Goal: Task Accomplishment & Management: Use online tool/utility

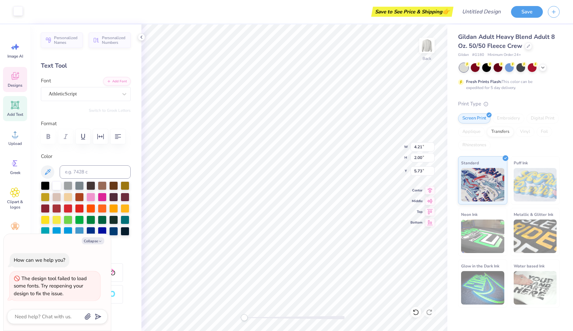
click at [19, 13] on div at bounding box center [17, 10] width 9 height 9
type textarea "x"
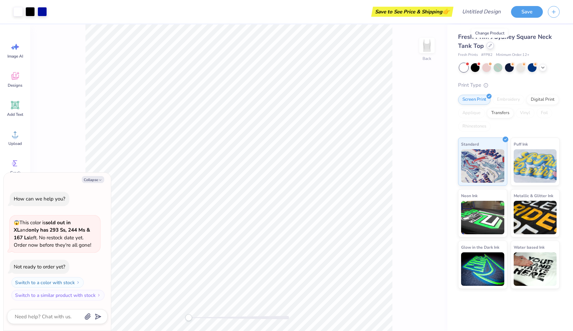
click at [490, 47] on div at bounding box center [489, 45] width 7 height 7
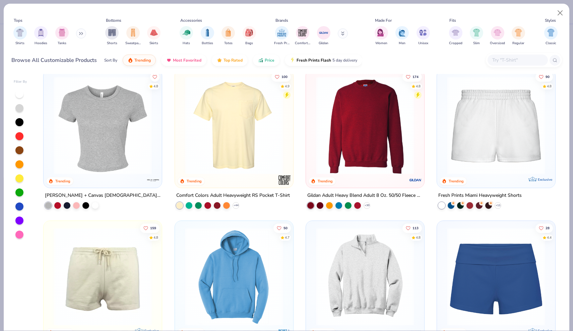
scroll to position [453, 0]
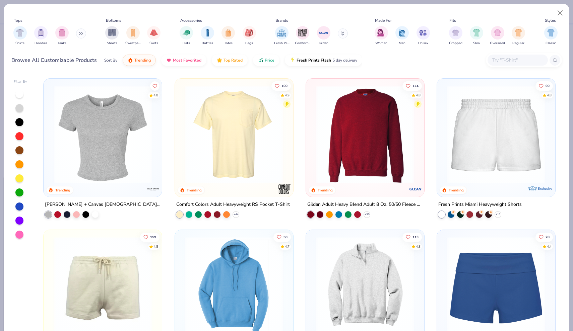
click at [106, 119] on img at bounding box center [102, 134] width 105 height 98
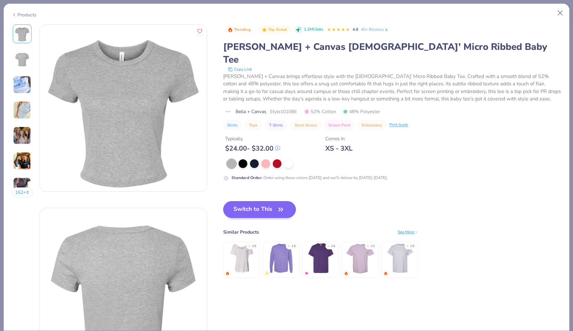
click at [252, 201] on button "Switch to This" at bounding box center [259, 209] width 73 height 17
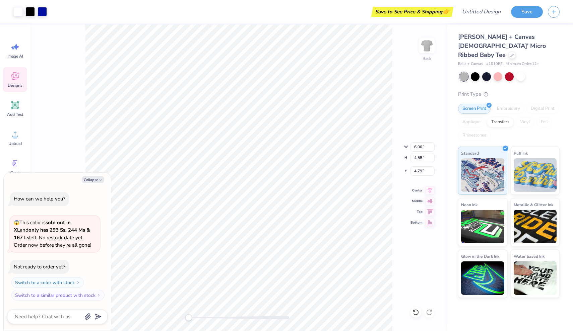
type textarea "x"
type input "7.79"
type input "5.95"
type input "3.43"
type textarea "x"
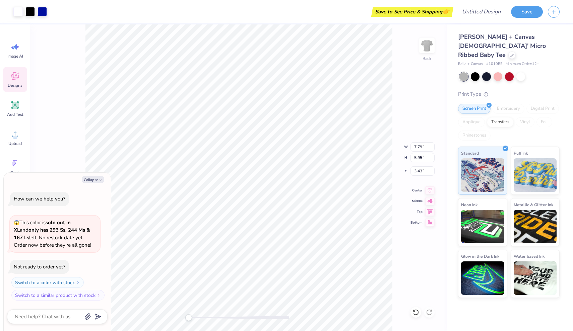
type input "9.31"
type input "7.11"
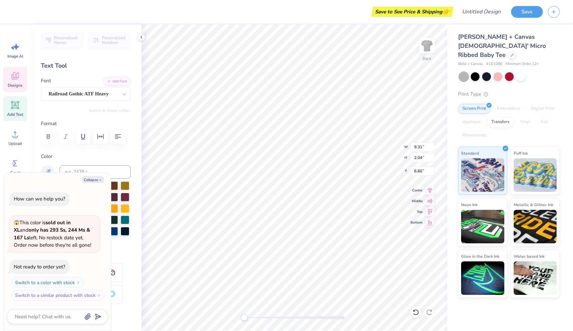
type textarea "x"
type textarea "G DELT"
type textarea "x"
type textarea "G"
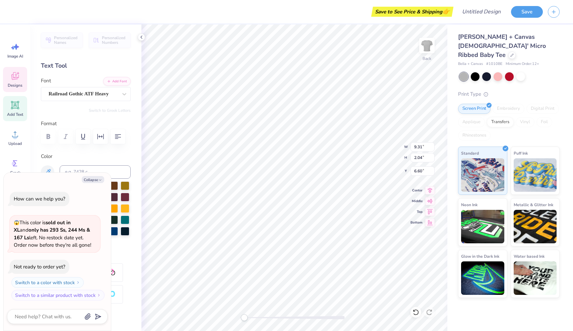
scroll to position [0, 0]
type textarea "x"
type textarea "G a"
type textarea "x"
type textarea "G"
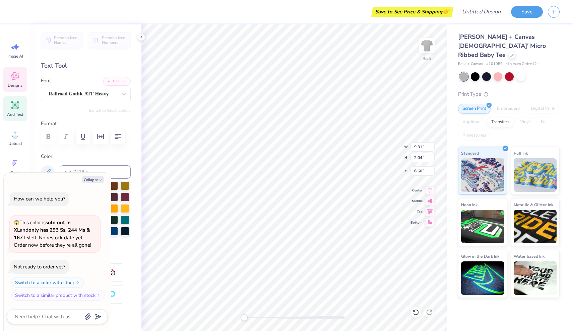
type textarea "x"
type textarea "G"
type textarea "x"
type textarea "Ga"
type textarea "x"
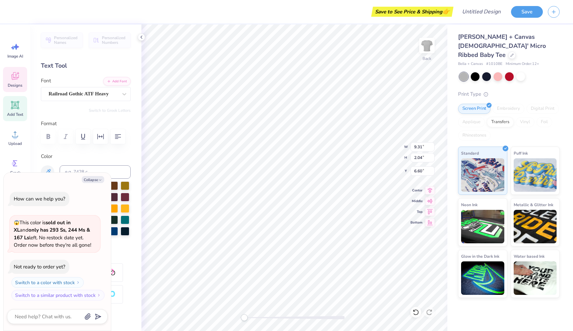
type textarea "Gam"
type textarea "x"
type textarea "[PERSON_NAME]"
type textarea "x"
type textarea "Gamma"
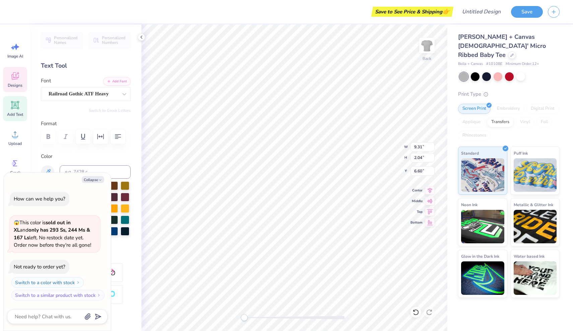
type textarea "x"
type textarea "Gammas"
click at [95, 182] on button "Collapse" at bounding box center [93, 179] width 22 height 7
type textarea "x"
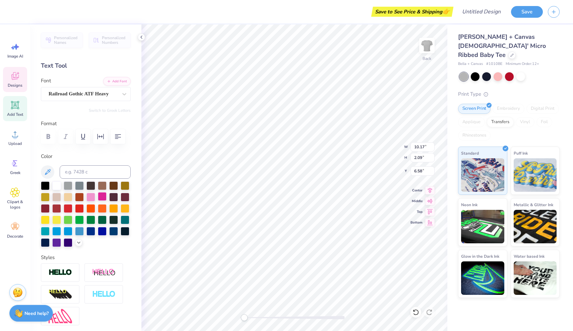
click at [100, 198] on div at bounding box center [102, 196] width 9 height 9
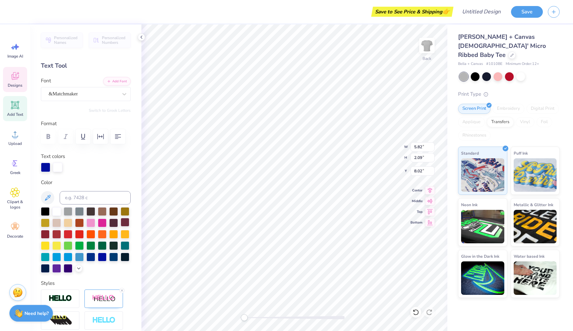
type textarea "Homecomng"
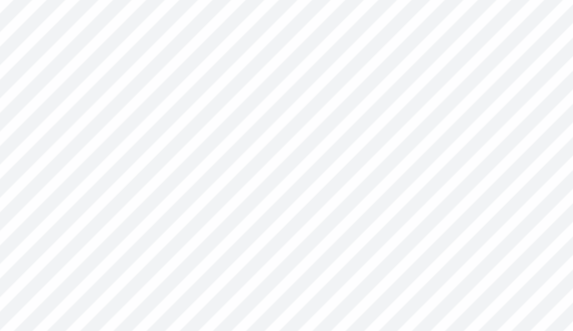
type input "0.55"
type input "0.36"
type input "8.88"
type input "1.06"
type input "0.61"
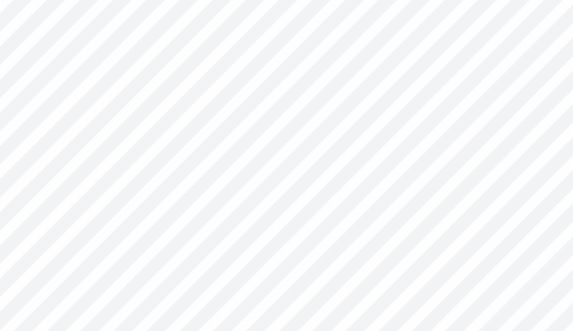
type input "8.76"
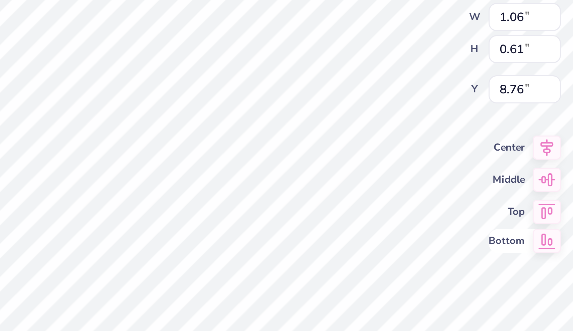
type input "0.53"
type input "0.36"
type input "8.88"
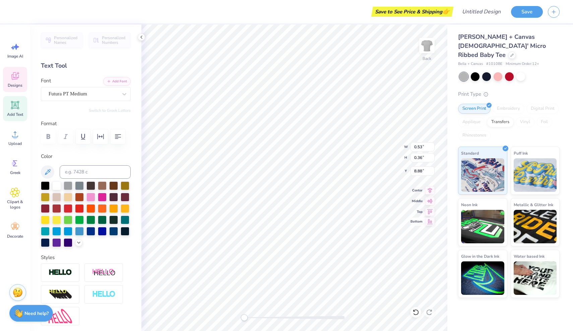
type input "7.85"
type input "2.18"
type input "7.97"
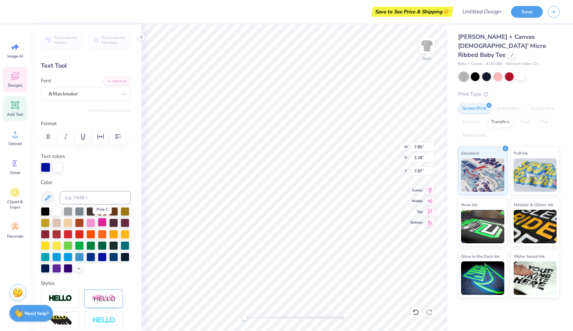
click at [100, 226] on div at bounding box center [102, 222] width 9 height 9
type input "4.08"
type input "3.62"
type input "3.00"
click at [16, 11] on div at bounding box center [17, 10] width 9 height 9
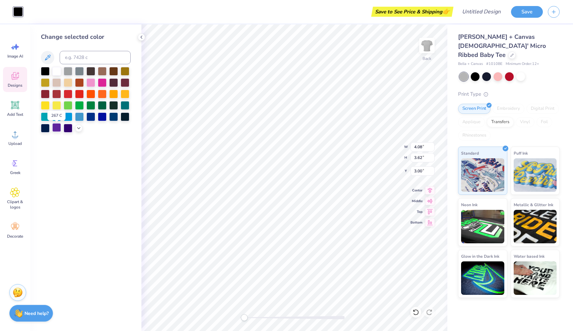
click at [58, 127] on div at bounding box center [56, 127] width 9 height 9
type input "3.57"
type input "2.09"
type input "5.05"
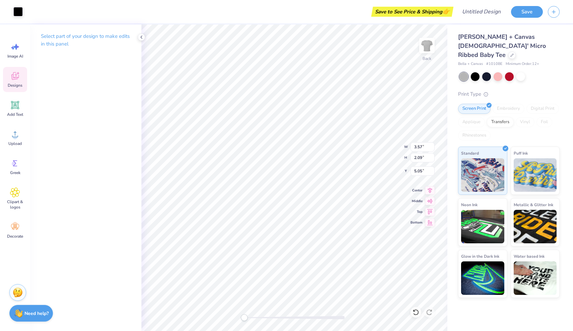
type input "4.26"
type input "2.42"
type input "4.85"
click at [17, 14] on div at bounding box center [17, 10] width 9 height 9
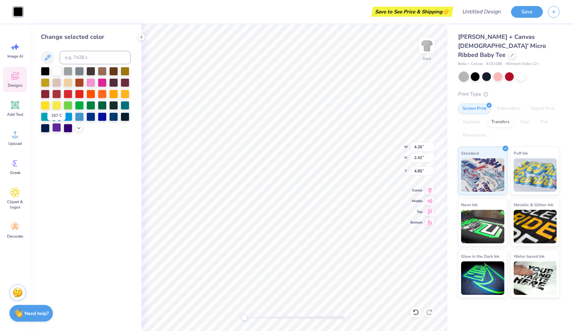
click at [59, 130] on div at bounding box center [56, 127] width 9 height 9
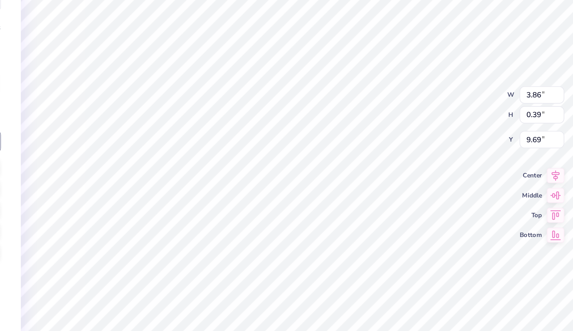
type input "1.06"
type input "0.61"
type input "8.76"
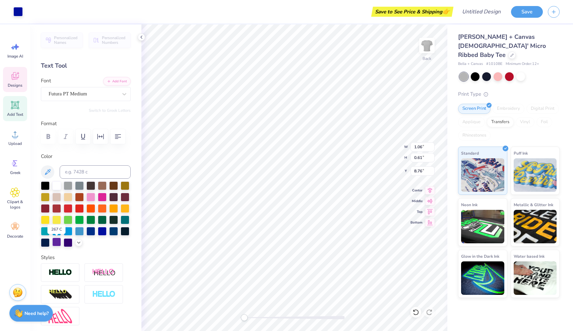
click at [56, 241] on div at bounding box center [56, 242] width 9 height 9
click at [14, 7] on div at bounding box center [17, 10] width 9 height 9
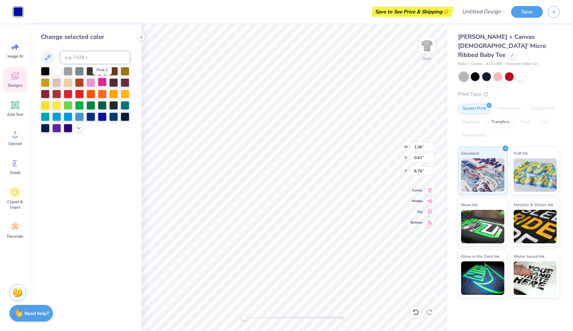
click at [101, 85] on div at bounding box center [102, 82] width 9 height 9
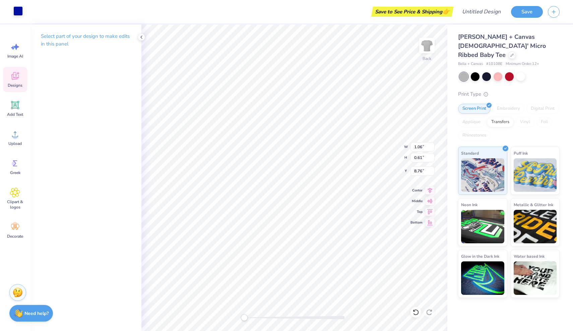
click at [21, 13] on div at bounding box center [17, 10] width 9 height 9
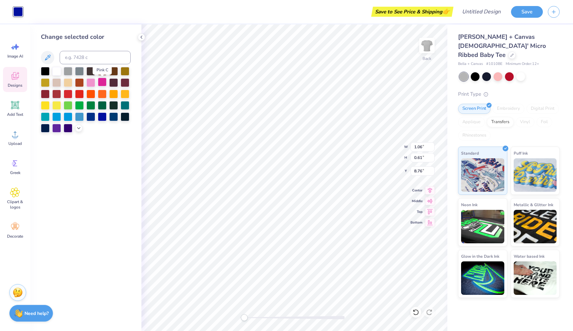
click at [101, 84] on div at bounding box center [102, 82] width 9 height 9
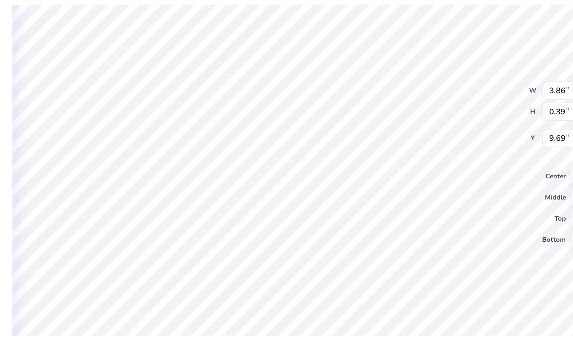
scroll to position [0, 3]
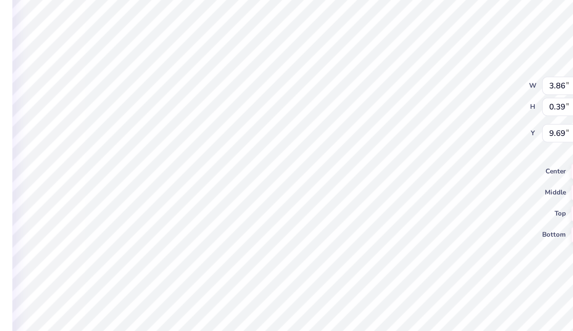
type textarea "[GEOGRAPHIC_DATA], [US_STATE]"
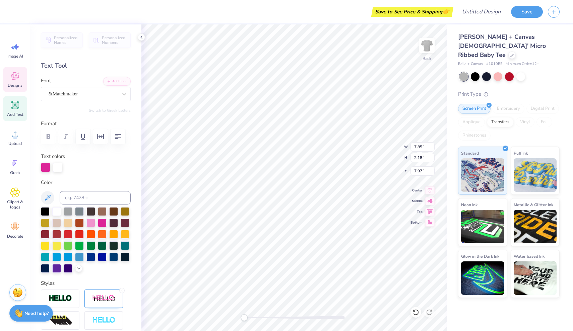
type input "7.85"
type input "2.18"
type input "7.97"
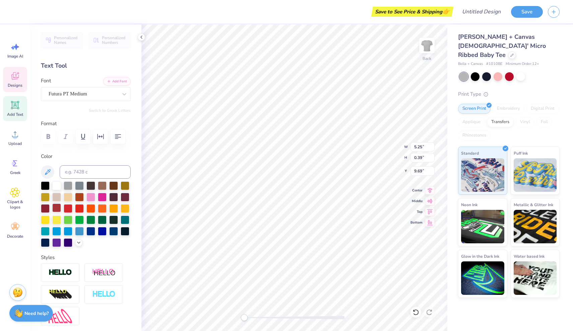
click at [53, 205] on div at bounding box center [56, 208] width 9 height 9
click at [553, 13] on icon "button" at bounding box center [554, 11] width 6 height 6
